Goal: Task Accomplishment & Management: Manage account settings

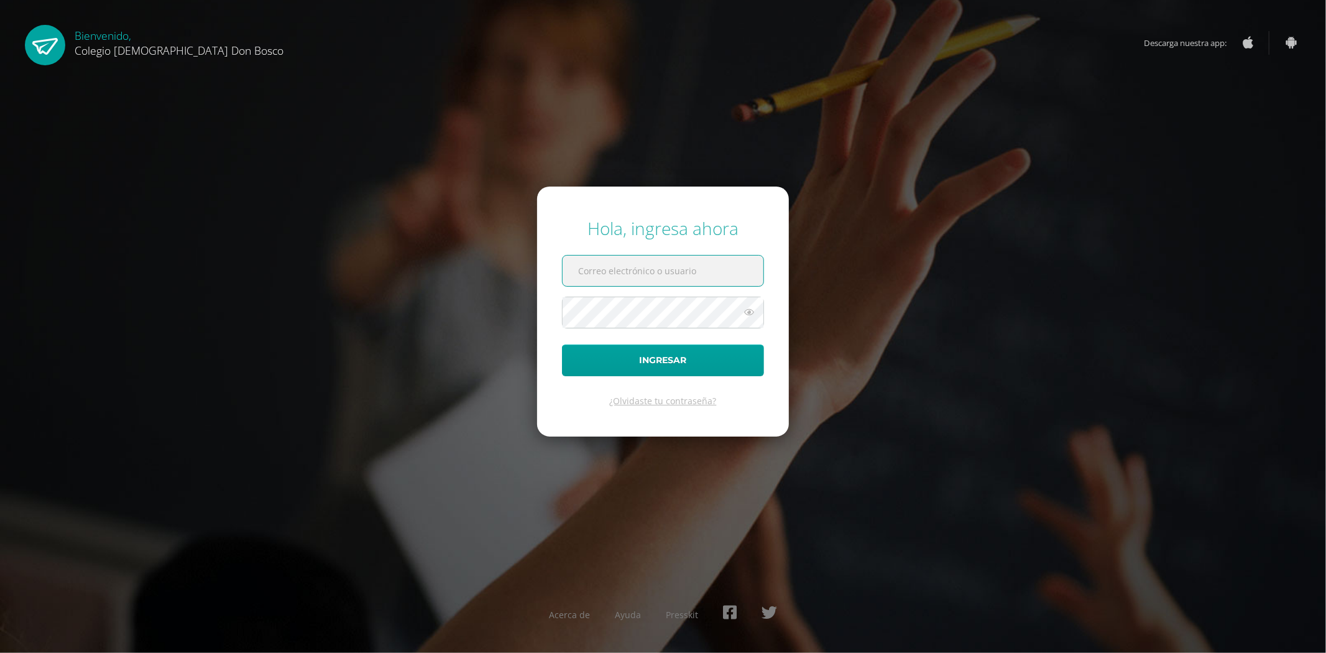
type input "[EMAIL_ADDRESS][DOMAIN_NAME]"
click at [700, 271] on input "[EMAIL_ADDRESS][DOMAIN_NAME]" at bounding box center [663, 270] width 201 height 30
click at [679, 356] on button "Ingresar" at bounding box center [663, 360] width 202 height 32
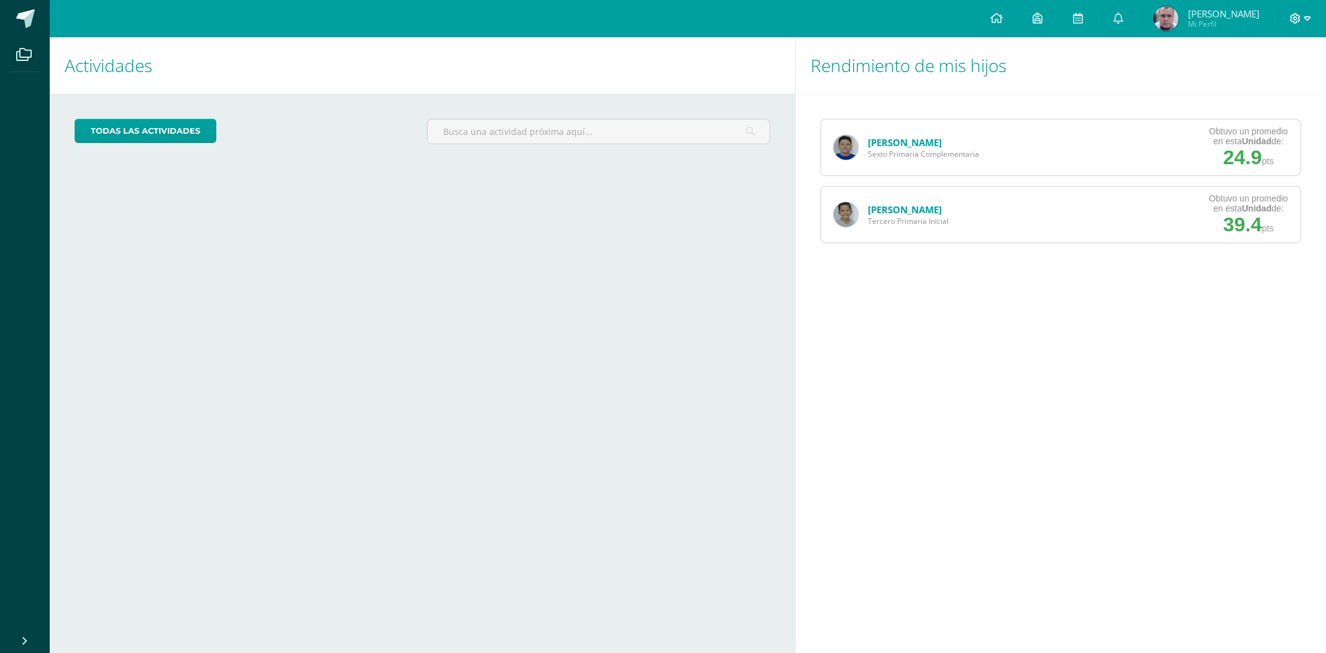
click at [1307, 16] on icon at bounding box center [1307, 18] width 7 height 11
click at [1266, 85] on span "Cerrar sesión" at bounding box center [1269, 84] width 56 height 12
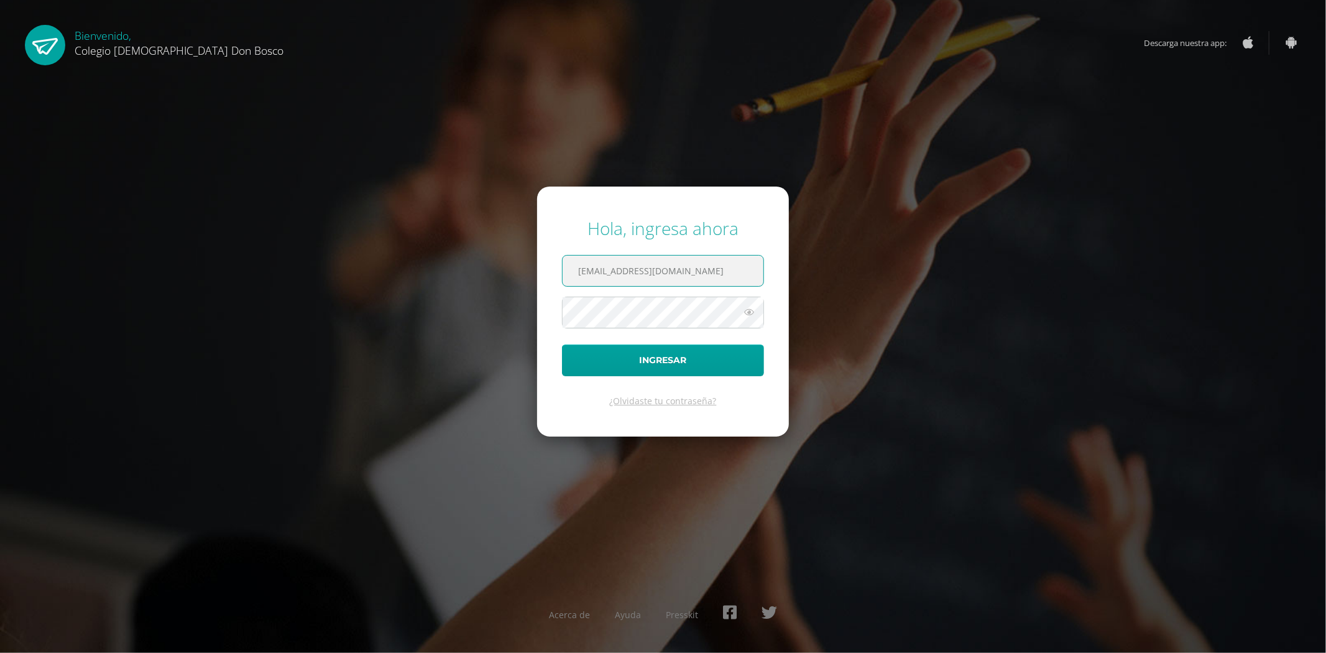
click at [699, 272] on input "[EMAIL_ADDRESS][DOMAIN_NAME]" at bounding box center [663, 270] width 201 height 30
type input "jdardondb24@gmail.com"
click at [664, 370] on button "Ingresar" at bounding box center [663, 360] width 202 height 32
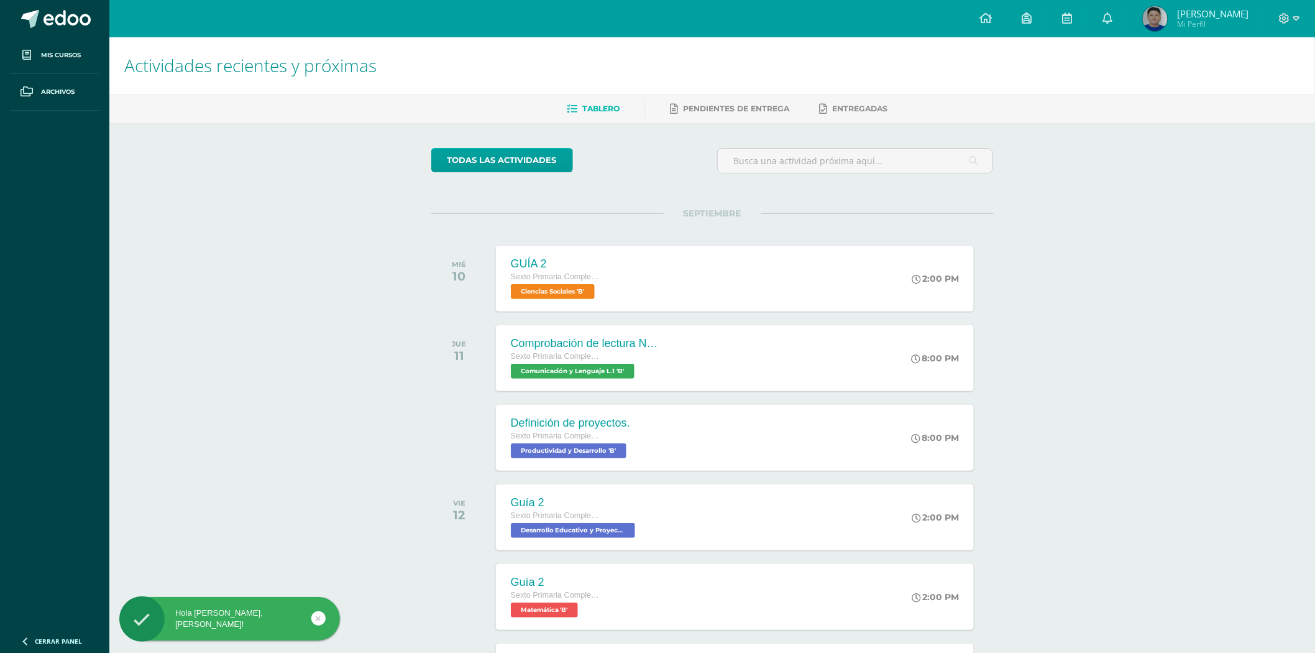
click at [1300, 19] on div at bounding box center [1289, 18] width 51 height 37
click at [1296, 20] on icon at bounding box center [1297, 18] width 7 height 4
click at [1261, 88] on span "Cerrar sesión" at bounding box center [1259, 84] width 56 height 12
